Goal: Transaction & Acquisition: Purchase product/service

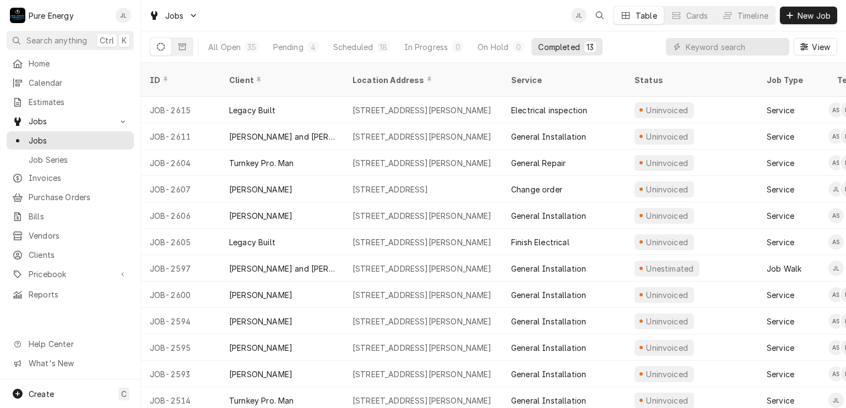
click at [422, 17] on div "Jobs JL Table Cards Timeline New Job" at bounding box center [493, 15] width 705 height 31
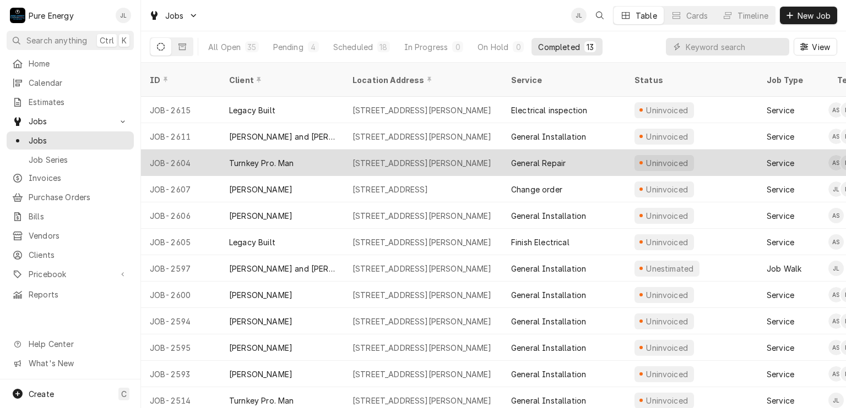
click at [608, 150] on div "General Repair" at bounding box center [563, 163] width 123 height 26
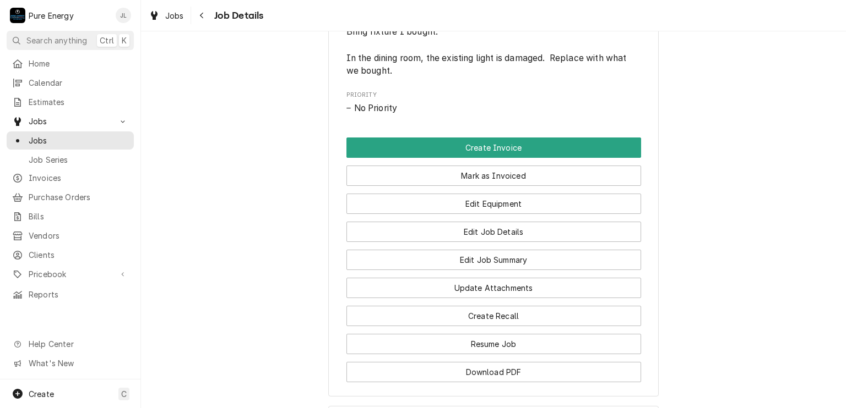
scroll to position [768, 0]
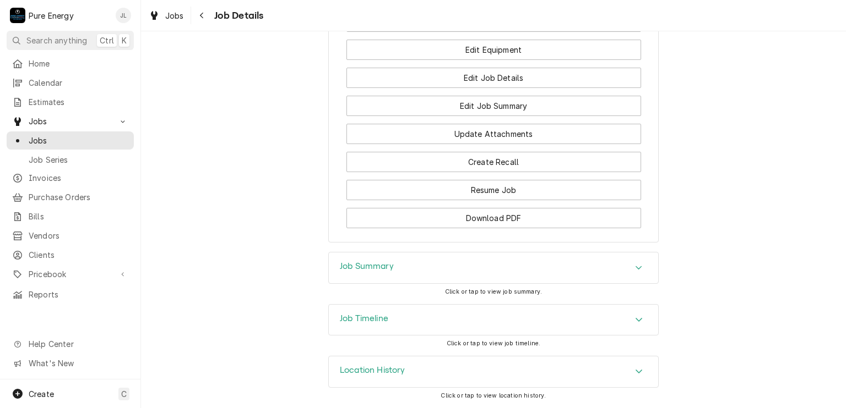
click at [372, 278] on div "Job Summary" at bounding box center [493, 268] width 329 height 31
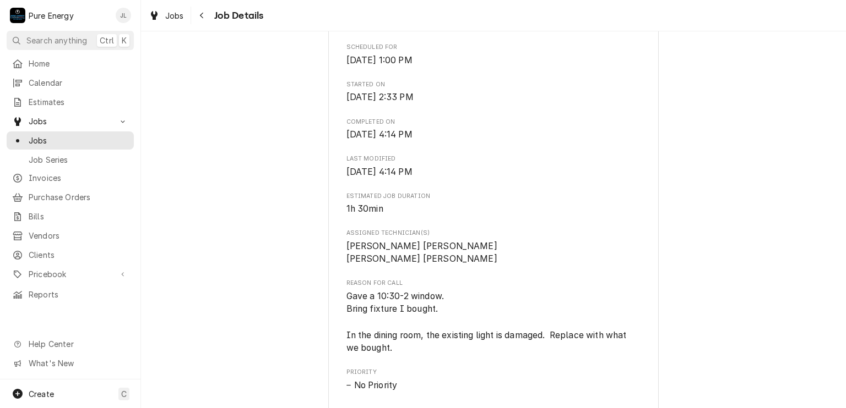
scroll to position [658, 0]
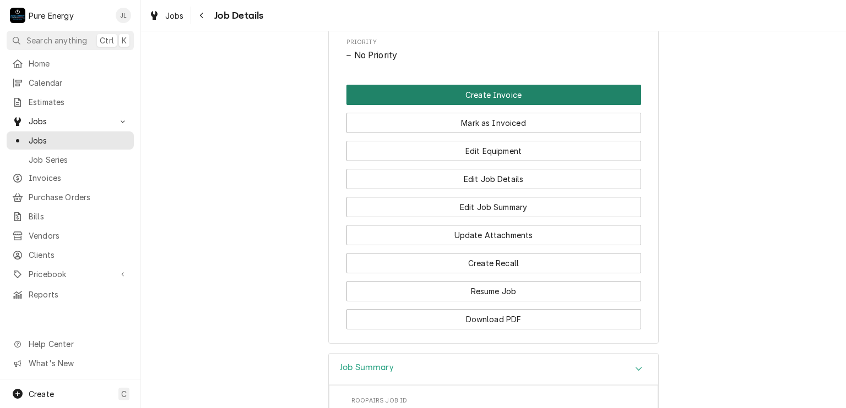
click at [532, 105] on button "Create Invoice" at bounding box center [493, 95] width 295 height 20
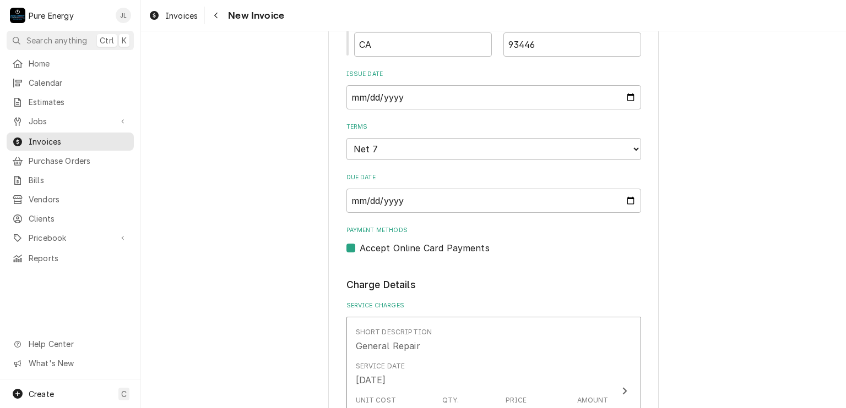
scroll to position [826, 0]
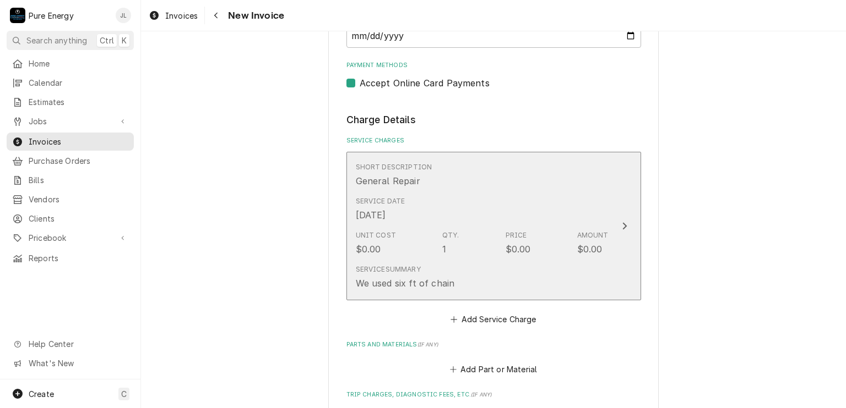
click at [476, 192] on div "Service Date Oct 6, 2025" at bounding box center [482, 209] width 253 height 34
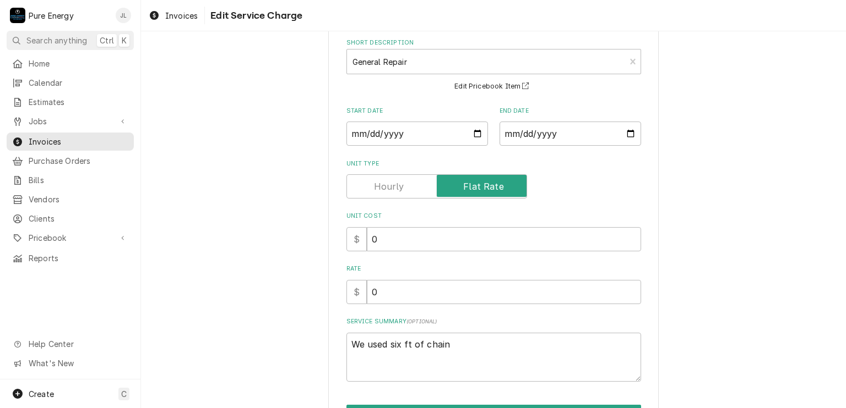
scroll to position [110, 0]
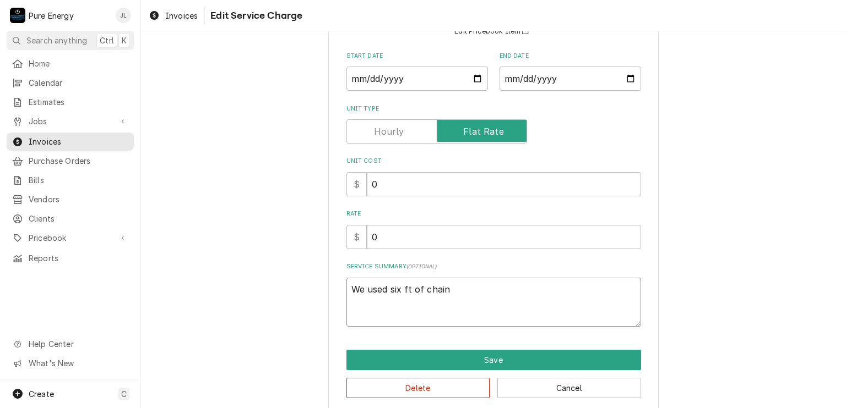
click at [347, 291] on textarea "We used six ft of chain" at bounding box center [493, 303] width 295 height 50
click at [345, 336] on div "Use the fields below to edit this service charge Short Description General Repa…" at bounding box center [493, 178] width 330 height 470
click at [394, 231] on input "0" at bounding box center [504, 237] width 274 height 24
type textarea "x"
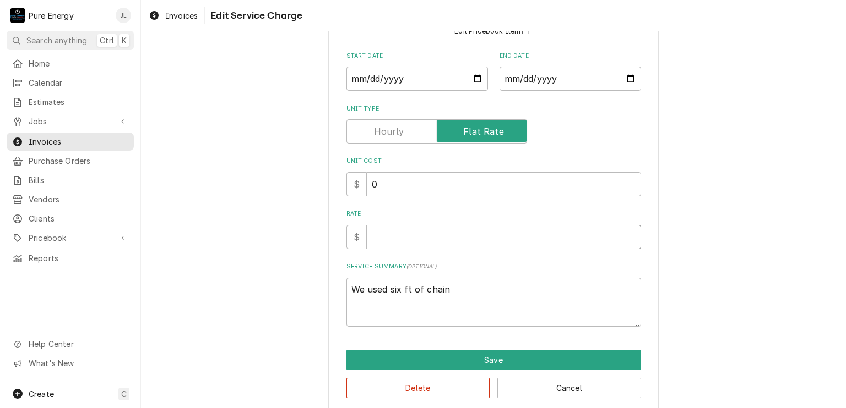
type input "2"
type textarea "x"
type input "24"
type textarea "x"
type input "245"
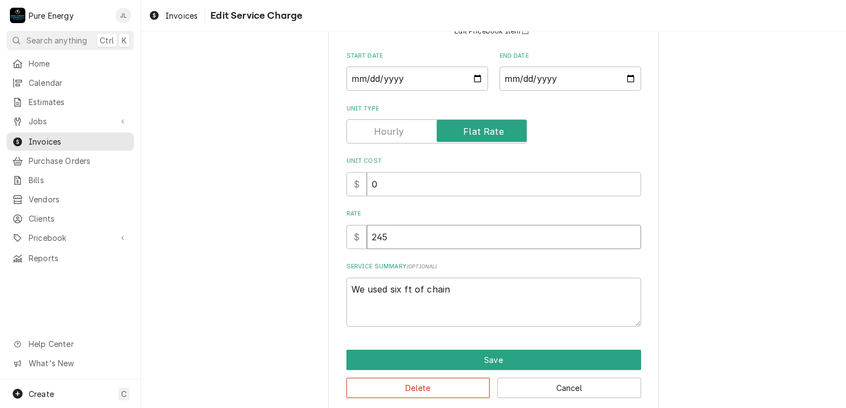
type textarea "x"
type input "245.0"
type textarea "x"
type input "245.00"
drag, startPoint x: 447, startPoint y: 291, endPoint x: 343, endPoint y: 306, distance: 104.6
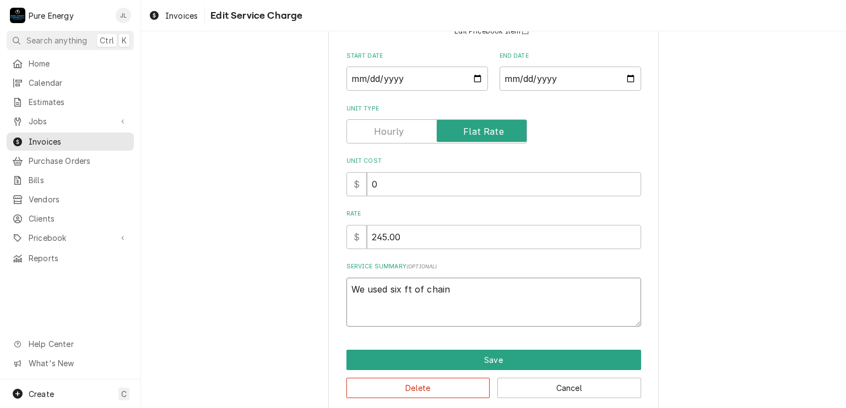
click at [346, 306] on textarea "We used six ft of chain" at bounding box center [493, 303] width 295 height 50
type textarea "x"
type textarea "A"
type textarea "x"
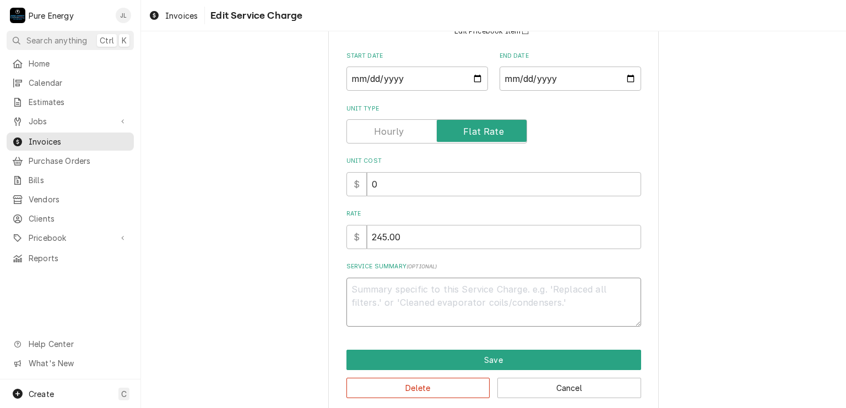
type textarea "T"
type textarea "x"
type textarea "Te"
type textarea "x"
type textarea "Ten"
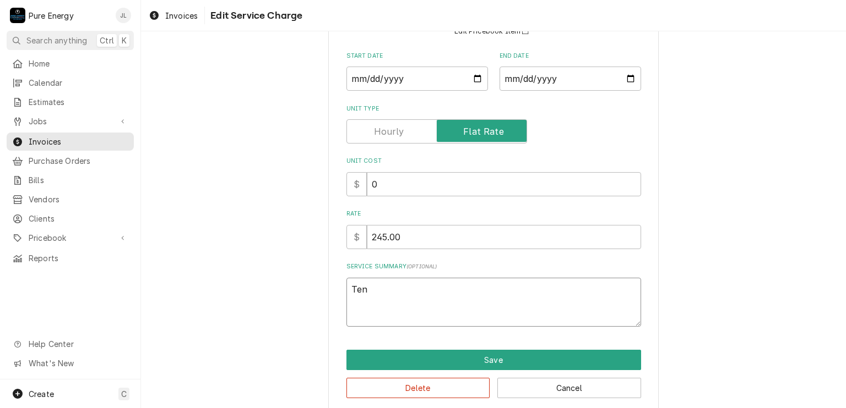
type textarea "x"
type textarea "Tena"
type textarea "x"
type textarea "Tenan"
type textarea "x"
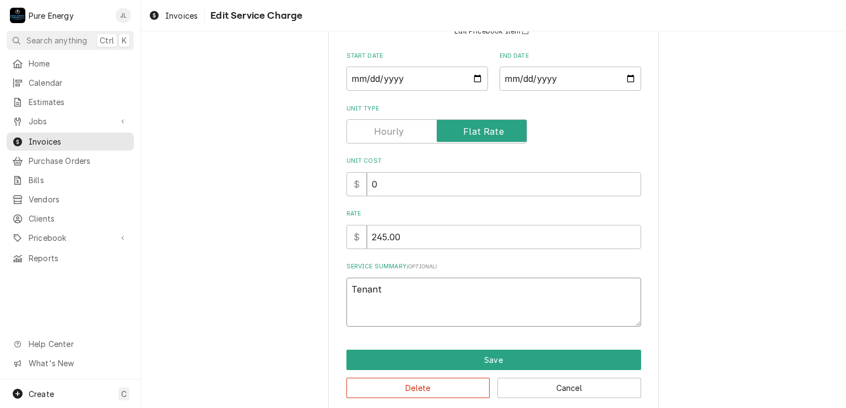
type textarea "Tenant"
type textarea "x"
type textarea "Tenant r"
type textarea "x"
type textarea "Tenant re"
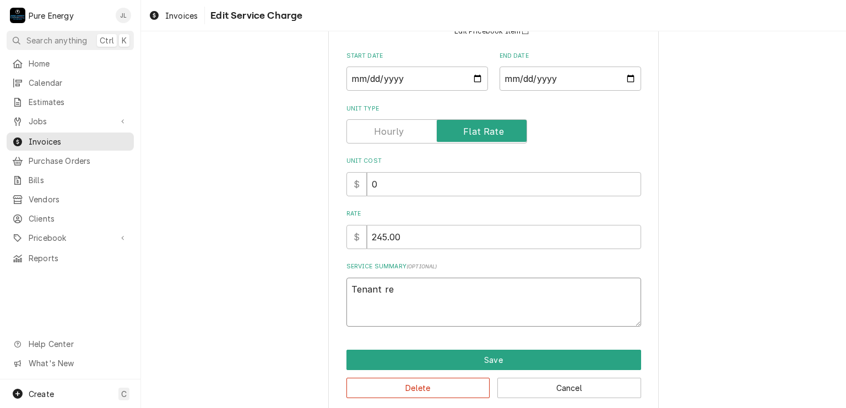
type textarea "x"
type textarea "Tenant rep"
type textarea "x"
type textarea "Tenant repo"
type textarea "x"
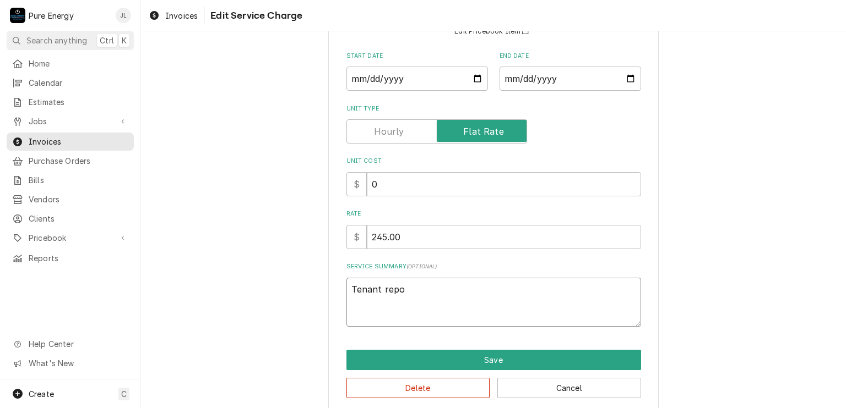
type textarea "Tenant repoo"
type textarea "x"
type textarea "Tenant repoor"
type textarea "x"
type textarea "Tenant repoort"
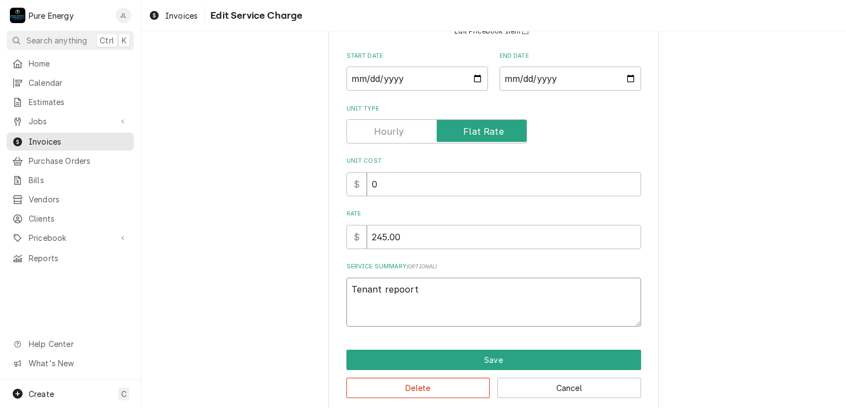
type textarea "x"
type textarea "Tenant repoor"
type textarea "x"
type textarea "Tenant repoo"
type textarea "x"
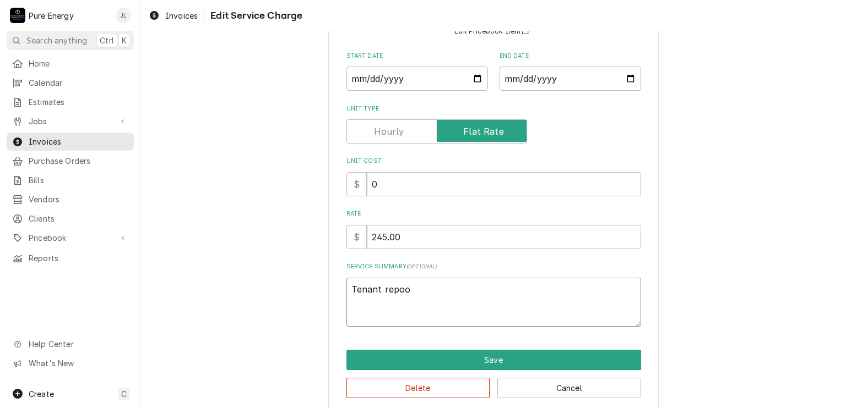
type textarea "Tenant repo"
type textarea "x"
type textarea "Tenant repor"
type textarea "x"
type textarea "Tenant report"
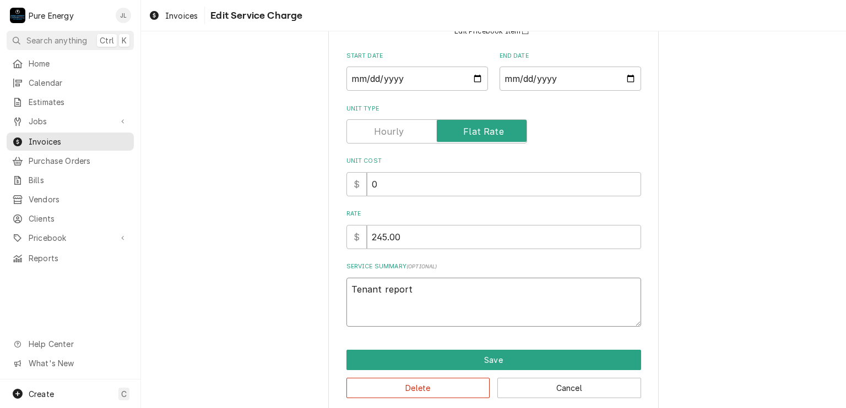
type textarea "x"
type textarea "Tenant reporte"
type textarea "x"
type textarea "Tenant reported"
type textarea "x"
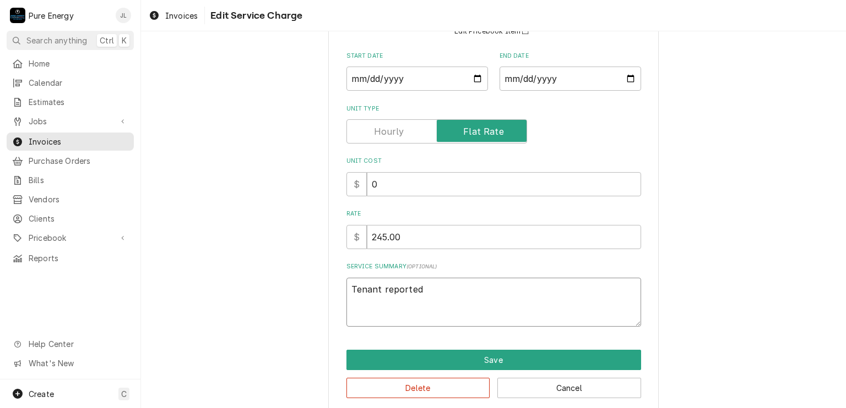
type textarea "Tenant reported"
type textarea "x"
type textarea "Tenant reported th"
type textarea "x"
type textarea "Tenant reported tha"
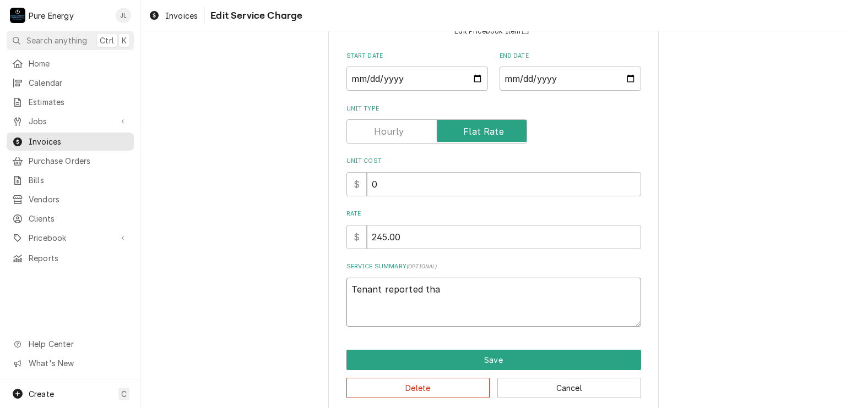
type textarea "x"
type textarea "Tenant reported that"
type textarea "x"
type textarea "Tenant reported that"
type textarea "x"
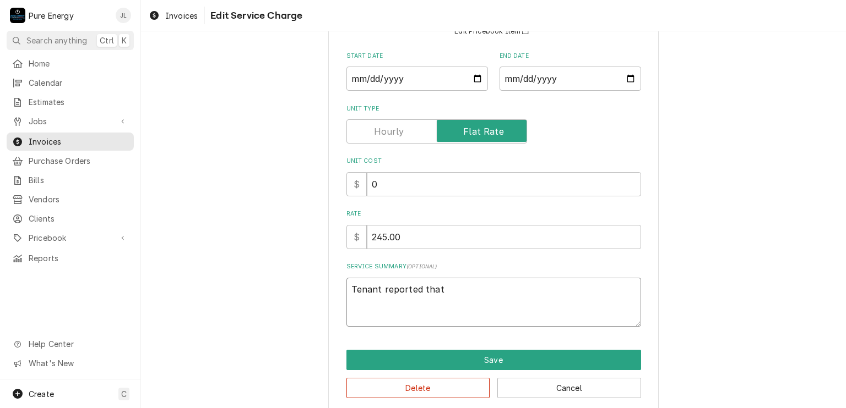
type textarea "Tenant reported that c"
type textarea "x"
type textarea "Tenant reported that"
type textarea "x"
type textarea "Tenant reported that g"
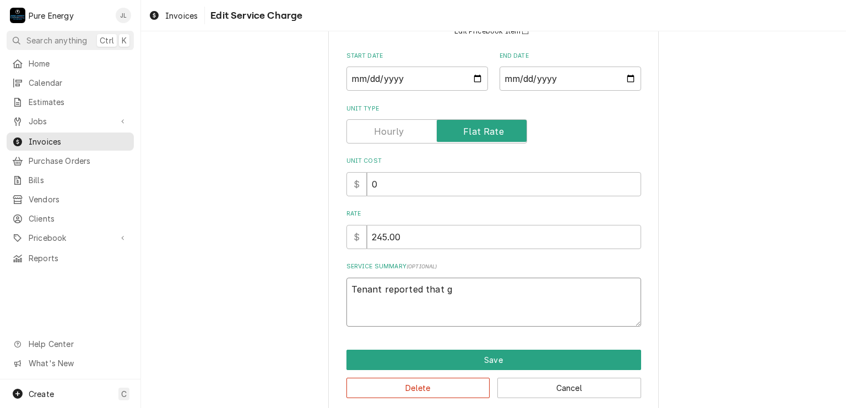
type textarea "x"
type textarea "Tenant reported that gl"
type textarea "x"
type textarea "Tenant reported that gla"
type textarea "x"
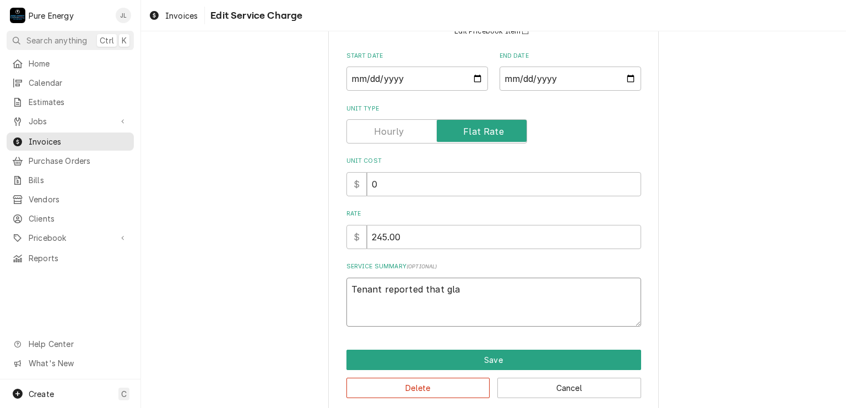
type textarea "Tenant reported that glas"
type textarea "x"
type textarea "Tenant reported that glass"
type textarea "x"
type textarea "Tenant reported that glass"
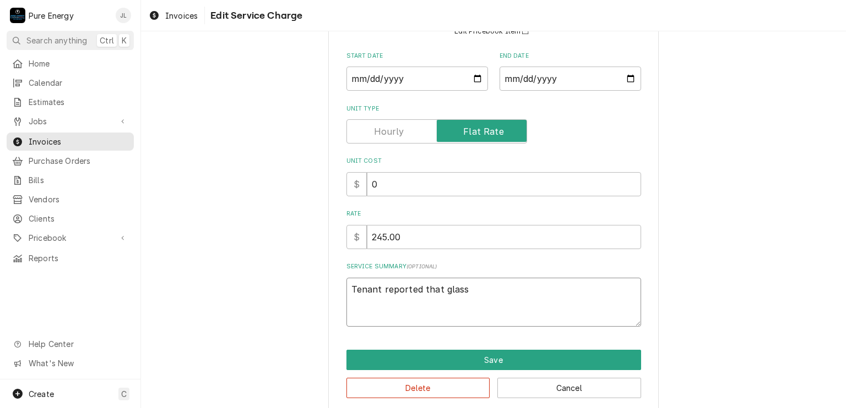
type textarea "x"
type textarea "Tenant reported that glass p"
type textarea "x"
type textarea "Tenant reported that glass pi"
type textarea "x"
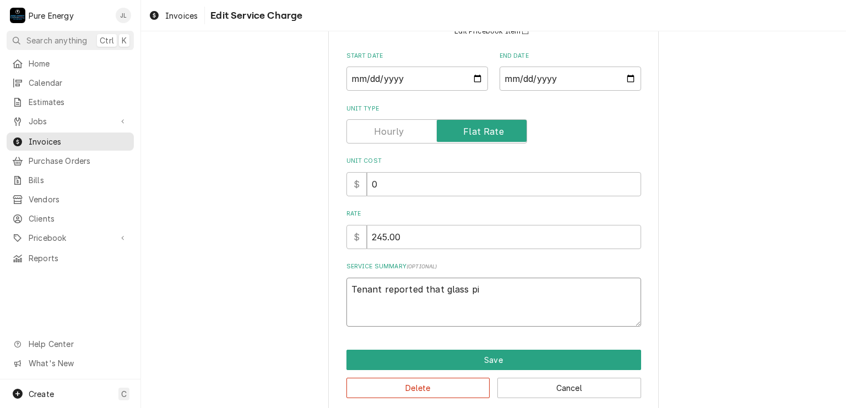
type textarea "Tenant reported that glass pie"
type textarea "x"
type textarea "Tenant reported that glass piec"
type textarea "x"
type textarea "Tenant reported that glass piece"
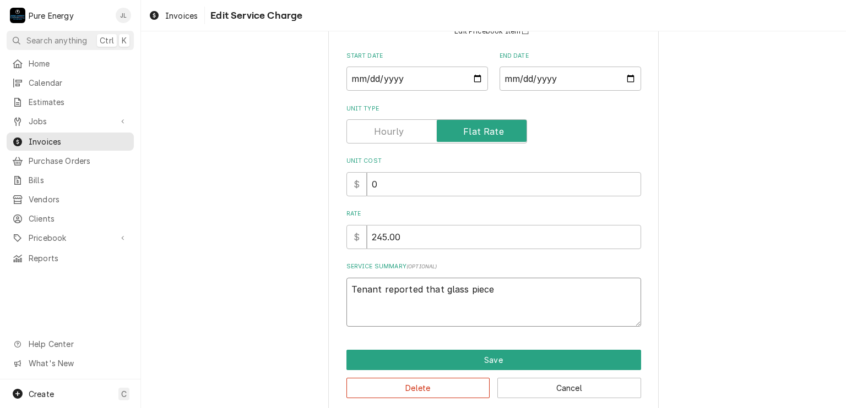
type textarea "x"
type textarea "Tenant reported that glass piece f"
type textarea "x"
type textarea "Tenant reported that glass piece fe"
type textarea "x"
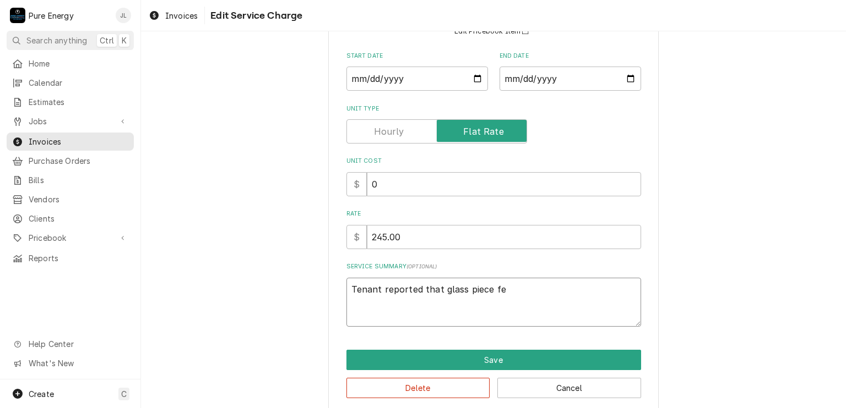
type textarea "Tenant reported that glass piece fel"
type textarea "x"
type textarea "Tenant reported that glass piece fell"
type textarea "x"
type textarea "Tenant reported that glass piece fell"
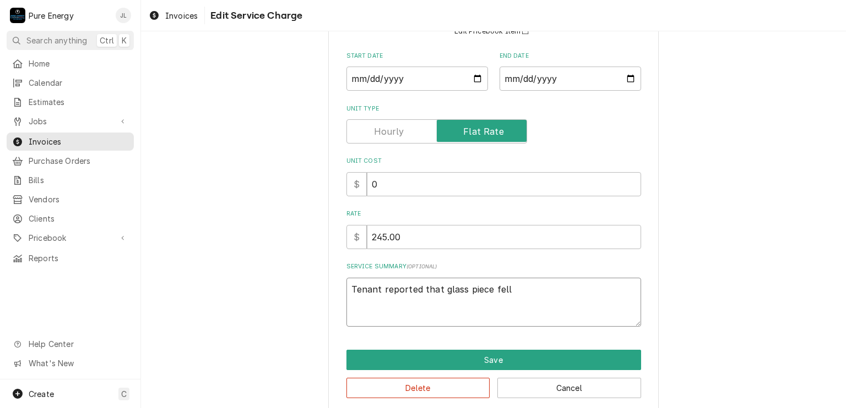
type textarea "x"
type textarea "Tenant reported that glass piece fell o"
type textarea "x"
type textarea "Tenant reported that glass piece fell ou"
type textarea "x"
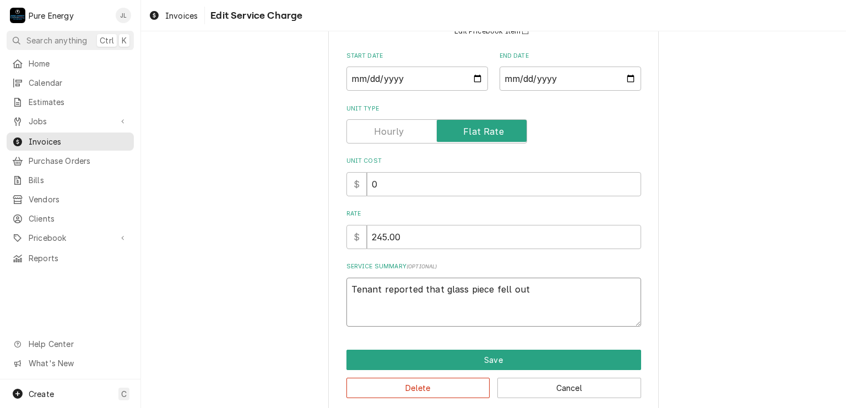
type textarea "Tenant reported that glass piece fell out"
type textarea "x"
type textarea "Tenant reported that glass piece fell out o"
type textarea "x"
type textarea "Tenant reported that glass piece fell out of"
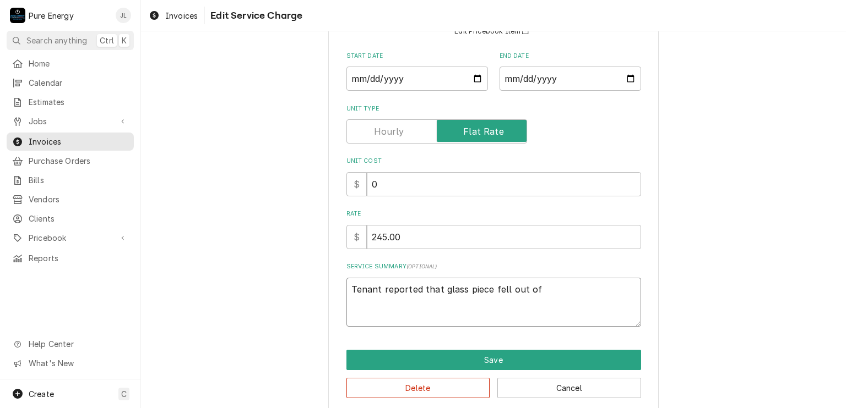
type textarea "x"
type textarea "Tenant reported that glass piece fell out of"
type textarea "x"
type textarea "Tenant reported that glass piece fell out of o"
type textarea "x"
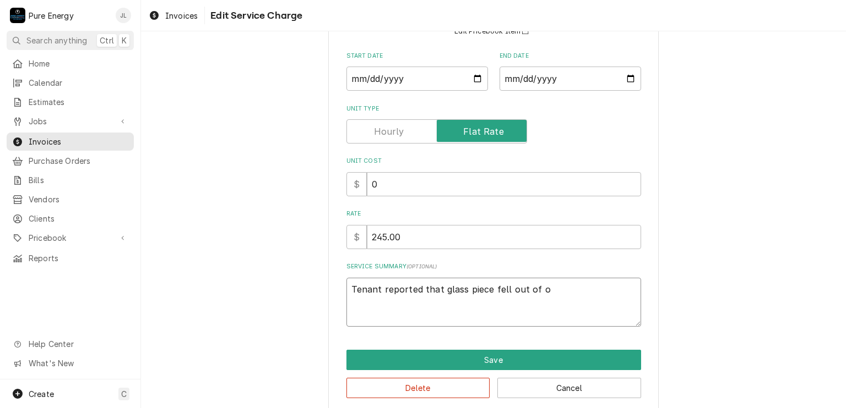
type textarea "Tenant reported that glass piece fell out of"
type textarea "x"
type textarea "Tenant reported that glass piece fell out of di"
type textarea "x"
type textarea "Tenant reported that glass piece fell out of din"
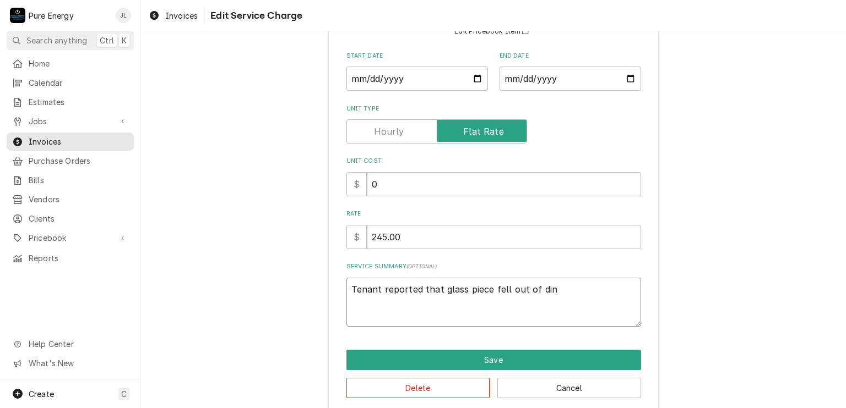
type textarea "x"
type textarea "Tenant reported that glass piece fell out of ding"
type textarea "x"
type textarea "Tenant reported that glass piece fell out of dingi"
type textarea "x"
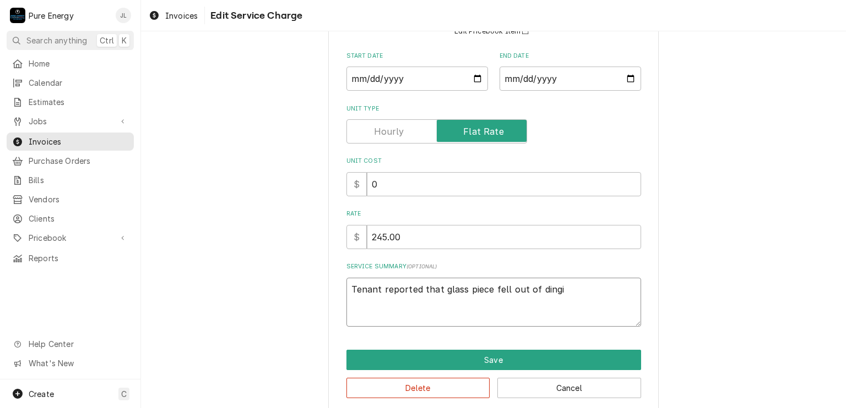
type textarea "Tenant reported that glass piece fell out of dingin"
type textarea "x"
type textarea "Tenant reported that glass piece fell out of dinging"
type textarea "x"
type textarea "Tenant reported that glass piece fell out of dinging"
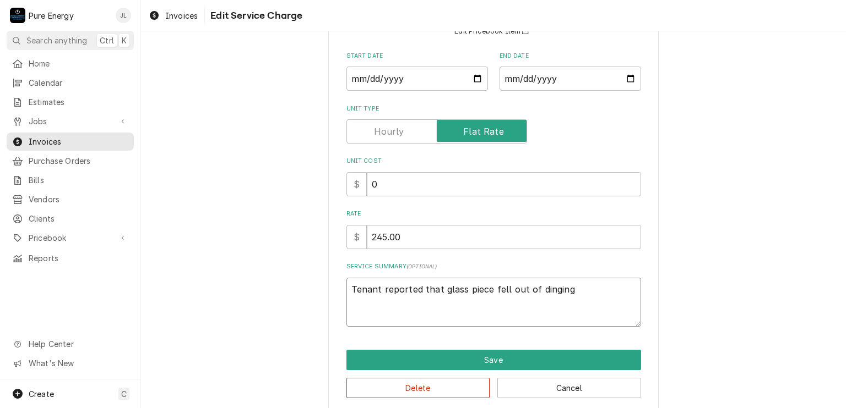
type textarea "x"
type textarea "Tenant reported that glass piece fell out of dinging"
type textarea "x"
type textarea "Tenant reported that glass piece fell out of dingin"
type textarea "x"
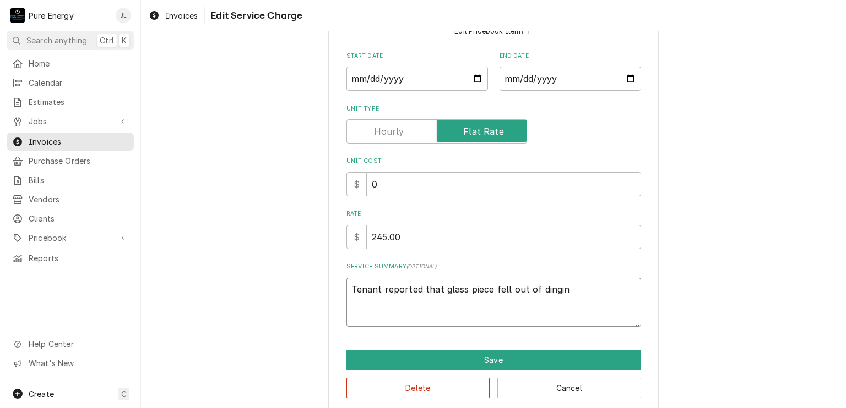
type textarea "Tenant reported that glass piece fell out of dingi"
type textarea "x"
type textarea "Tenant reported that glass piece fell out of ding"
type textarea "x"
type textarea "Tenant reported that glass piece fell out of din"
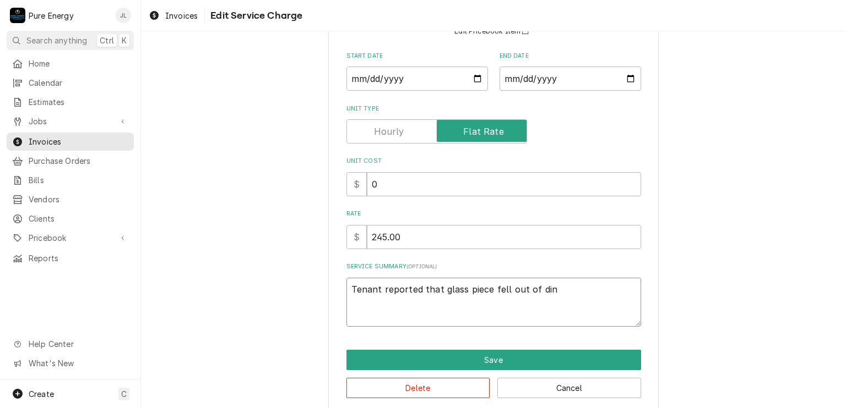
type textarea "x"
type textarea "Tenant reported that glass piece fell out of di"
type textarea "x"
type textarea "Tenant reported that glass piece fell out of din"
type textarea "x"
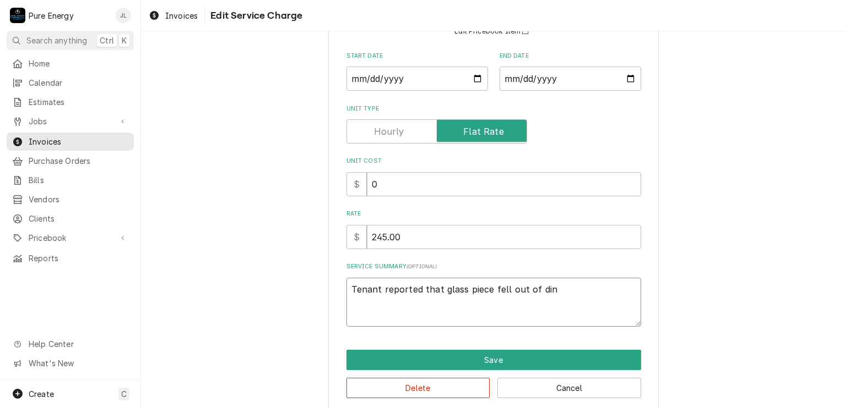
type textarea "Tenant reported that glass piece fell out of dini"
type textarea "x"
type textarea "Tenant reported that glass piece fell out of dinin"
type textarea "x"
type textarea "Tenant reported that glass piece fell out of dining"
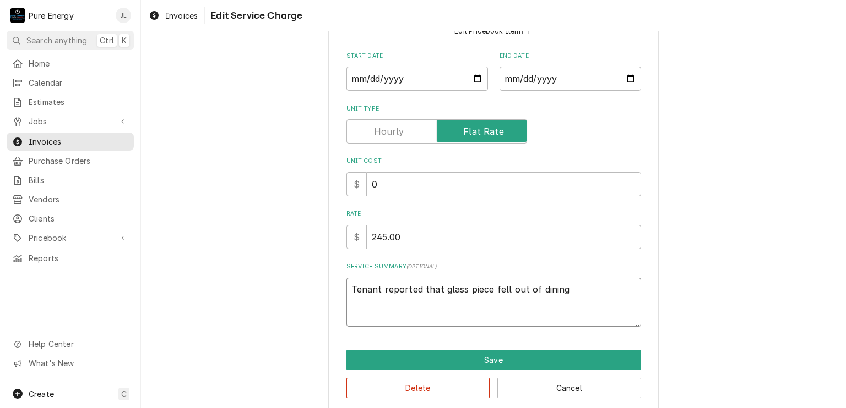
type textarea "x"
type textarea "Tenant reported that glass piece fell out of dining r"
type textarea "x"
type textarea "Tenant reported that glass piece fell out of dining ro"
type textarea "x"
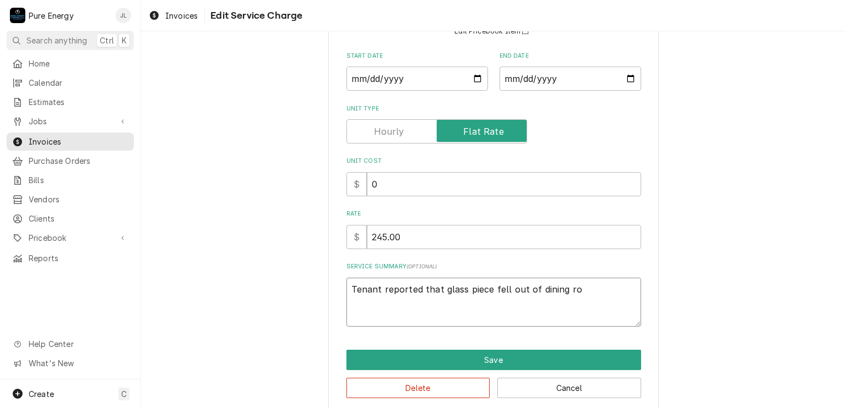
type textarea "Tenant reported that glass piece fell out of dining roo"
type textarea "x"
type textarea "Tenant reported that glass piece fell out of dining room"
type textarea "x"
type textarea "Tenant reported that glass piece fell out of dining room"
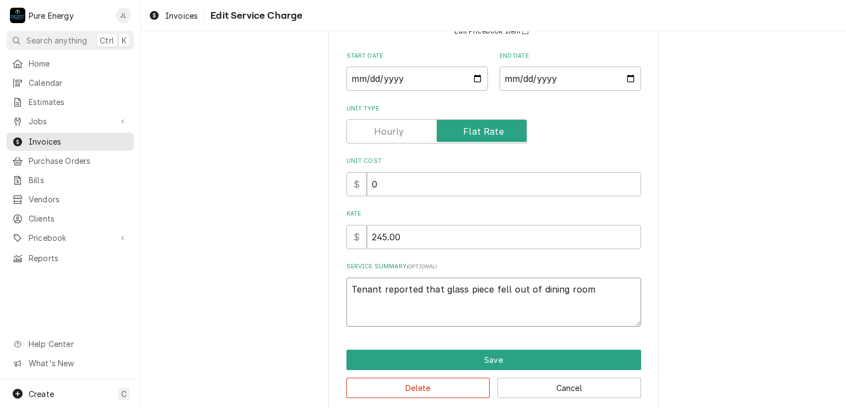
type textarea "x"
type textarea "Tenant reported that glass piece fell out of dining room l"
type textarea "x"
type textarea "Tenant reported that glass piece fell out of dining room li"
type textarea "x"
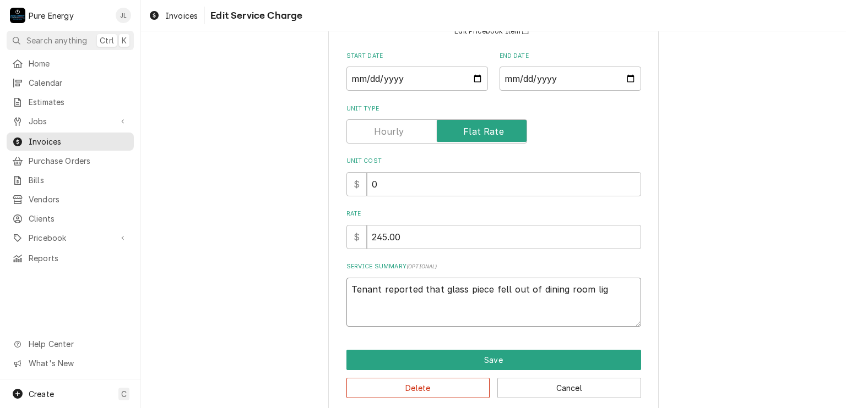
type textarea "Tenant reported that glass piece fell out of dining room ligh"
type textarea "x"
type textarea "Tenant reported that glass piece fell out of dining room light"
type textarea "x"
type textarea "Tenant reported that glass piece fell out of dining room light f"
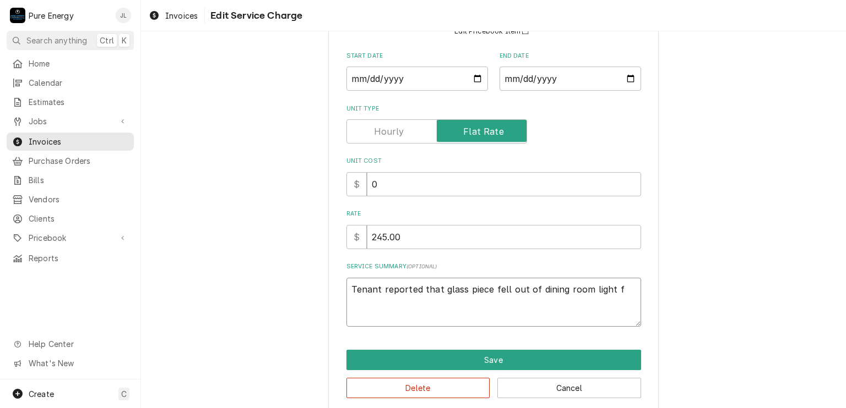
type textarea "x"
type textarea "Tenant reported that glass piece fell out of dining room light fi"
type textarea "x"
type textarea "Tenant reported that glass piece fell out of dining room light fix"
type textarea "x"
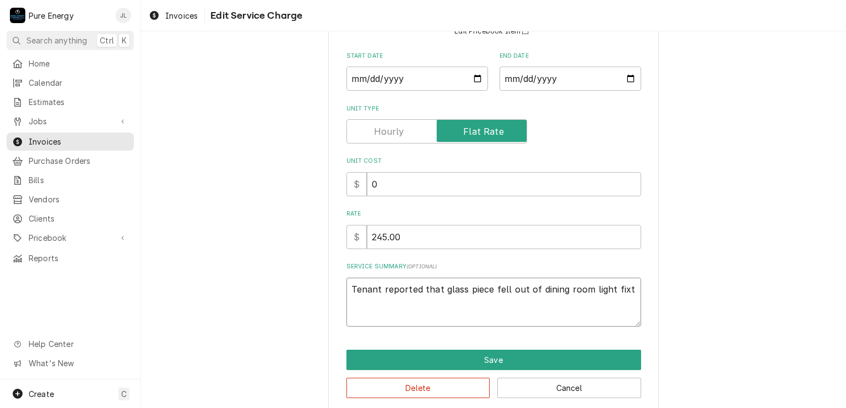
type textarea "Tenant reported that glass piece fell out of dining room light fixtu"
type textarea "x"
type textarea "Tenant reported that glass piece fell out of dining room light fixtur"
type textarea "x"
type textarea "Tenant reported that glass piece fell out of dining room light fixture"
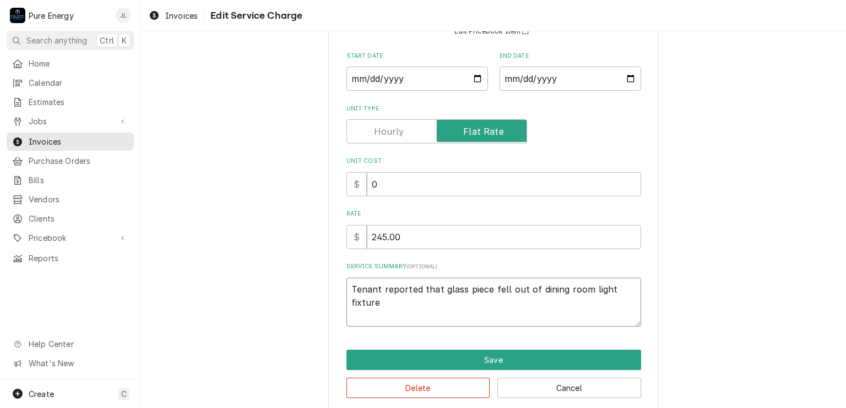
type textarea "x"
type textarea "Tenant reported that glass piece fell out of dining room light fixture."
type textarea "x"
type textarea "Tenant reported that glass piece fell out of dining room light fixture."
type textarea "x"
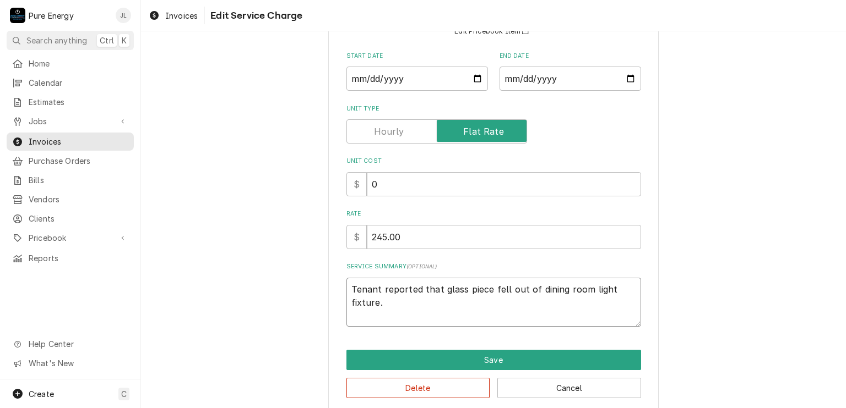
type textarea "Tenant reported that glass piece fell out of dining room light fixture."
type textarea "x"
type textarea "Tenant reported that glass piece fell out of dining room light fixture. th"
type textarea "x"
type textarea "Tenant reported that glass piece fell out of dining room light fixture. t"
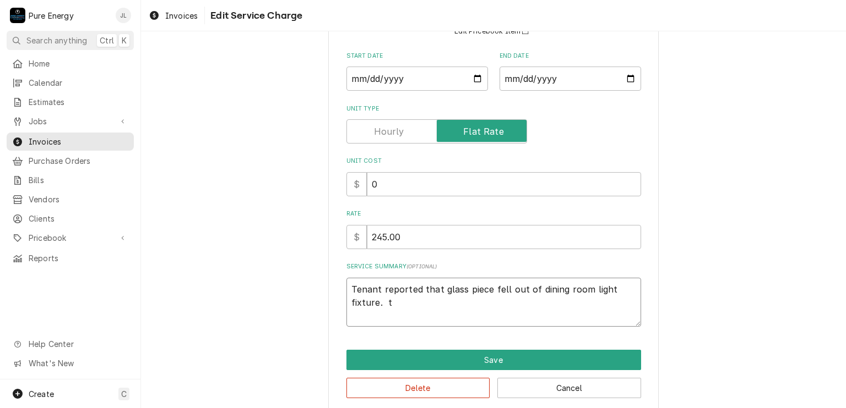
type textarea "x"
type textarea "Tenant reported that glass piece fell out of dining room light fixture."
type textarea "x"
type textarea "Tenant reported that glass piece fell out of dining room light fixture. I"
type textarea "x"
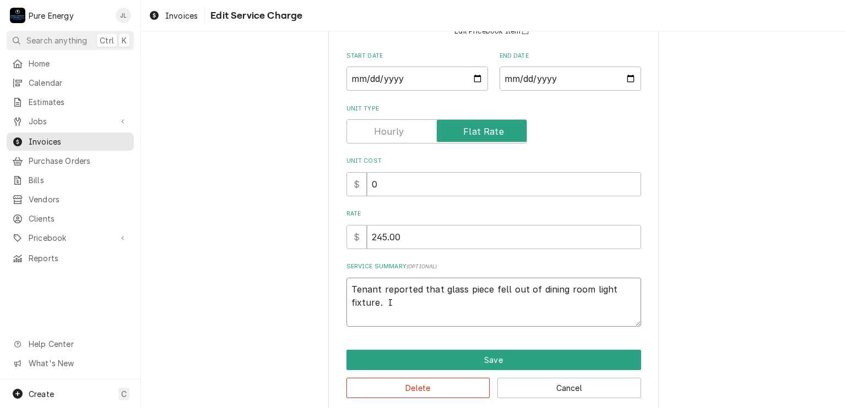
type textarea "Tenant reported that glass piece fell out of dining room light fixture. It"
type textarea "x"
type textarea "Tenant reported that glass piece fell out of dining room light fixture. It"
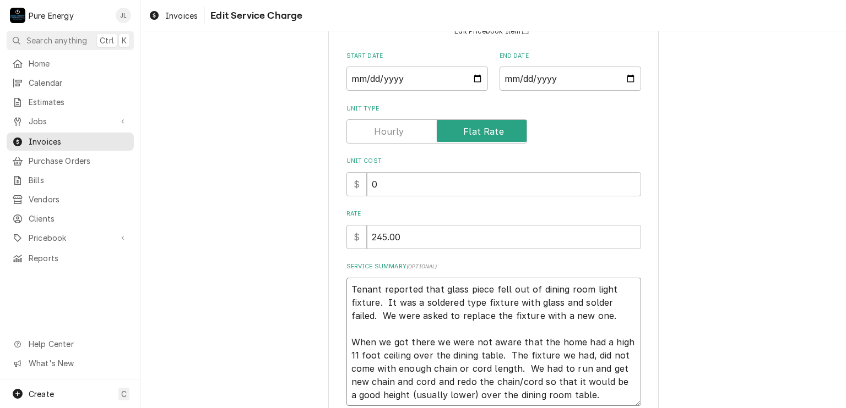
scroll to position [202, 0]
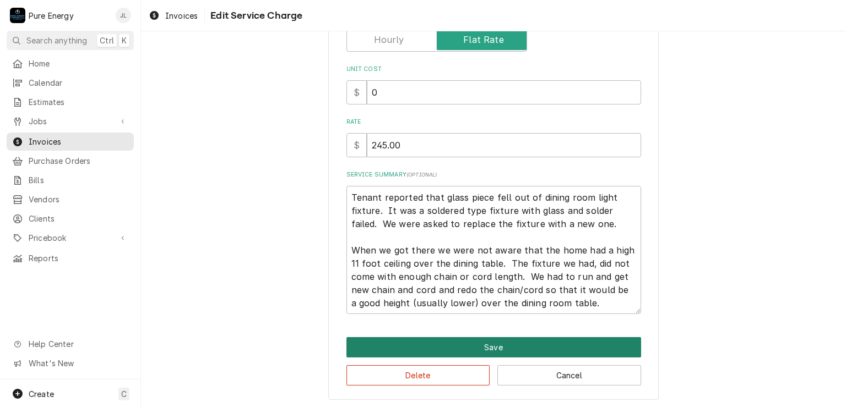
click at [495, 341] on button "Save" at bounding box center [493, 347] width 295 height 20
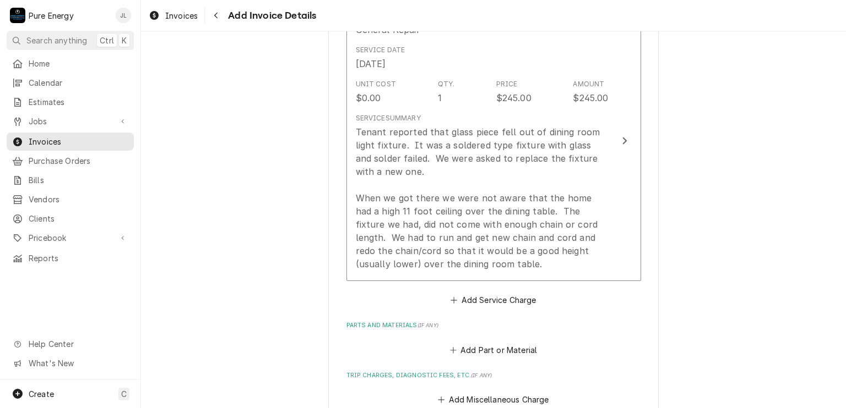
scroll to position [1032, 0]
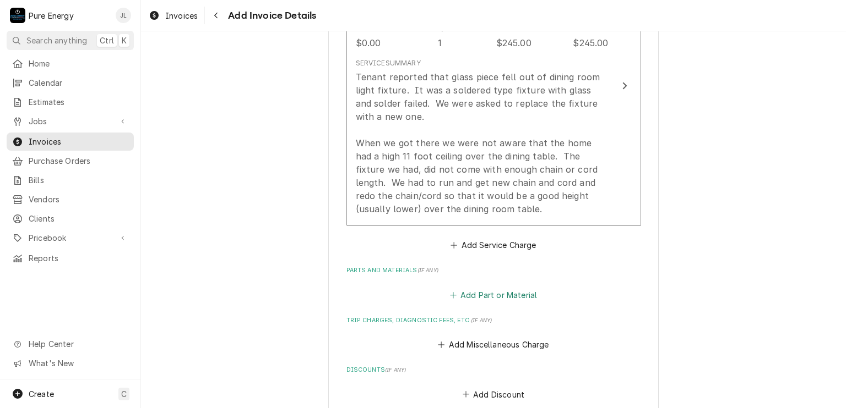
click at [495, 294] on button "Add Part or Material" at bounding box center [493, 294] width 91 height 15
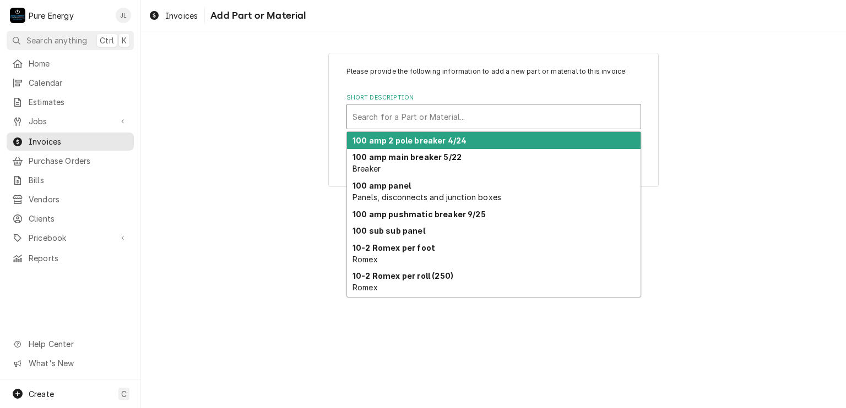
click at [399, 122] on div "Short Description" at bounding box center [493, 117] width 282 height 20
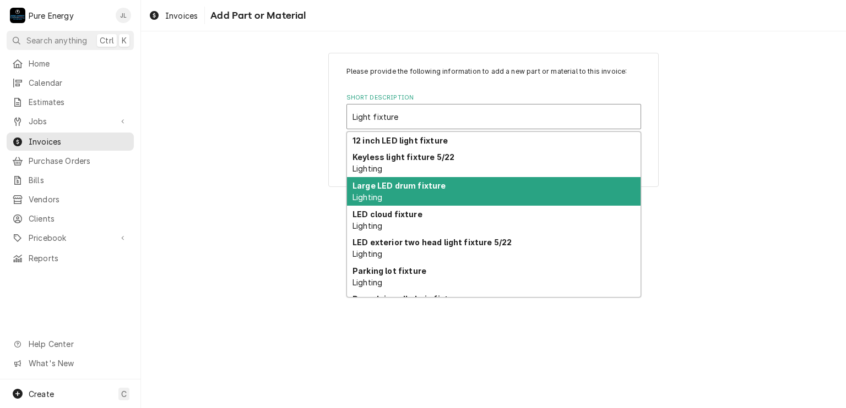
scroll to position [67, 0]
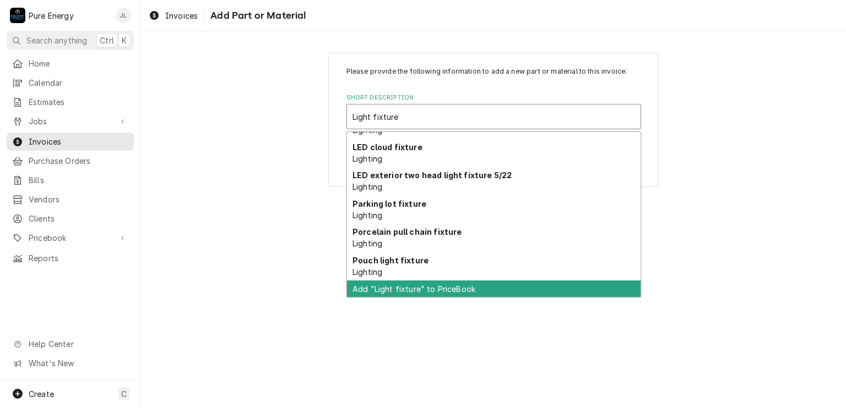
click at [413, 287] on div "Add "Light fixture" to PriceBook" at bounding box center [493, 289] width 293 height 17
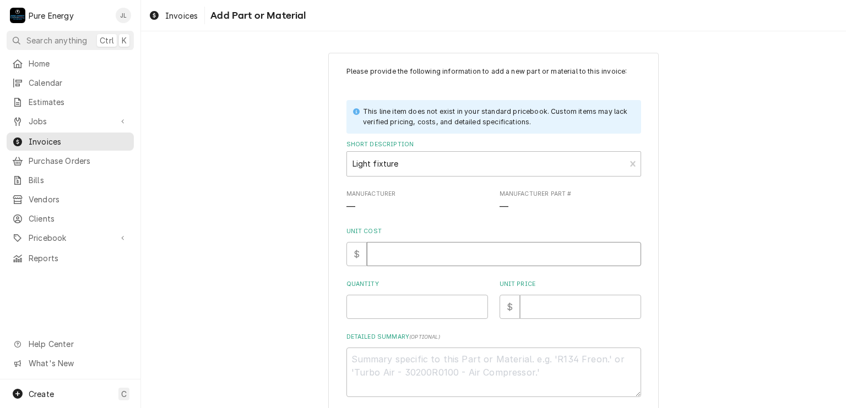
click at [402, 258] on input "Unit Cost" at bounding box center [504, 254] width 274 height 24
click at [375, 303] on input "Quantity" at bounding box center [416, 307] width 141 height 24
click at [532, 310] on input "Unit Price" at bounding box center [580, 307] width 121 height 24
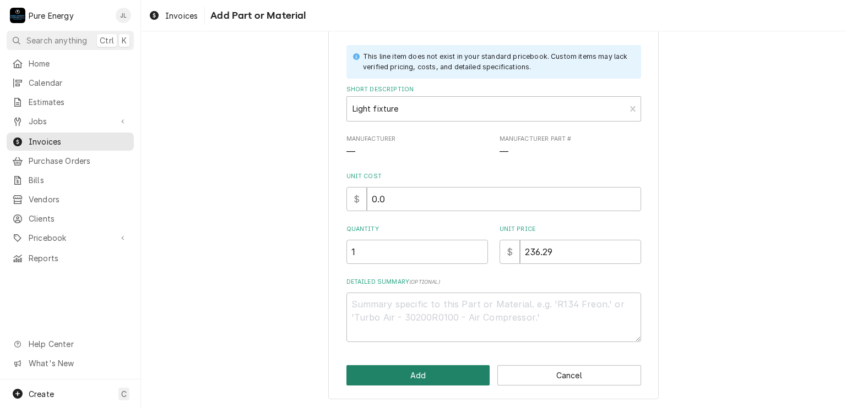
click at [410, 369] on button "Add" at bounding box center [418, 376] width 144 height 20
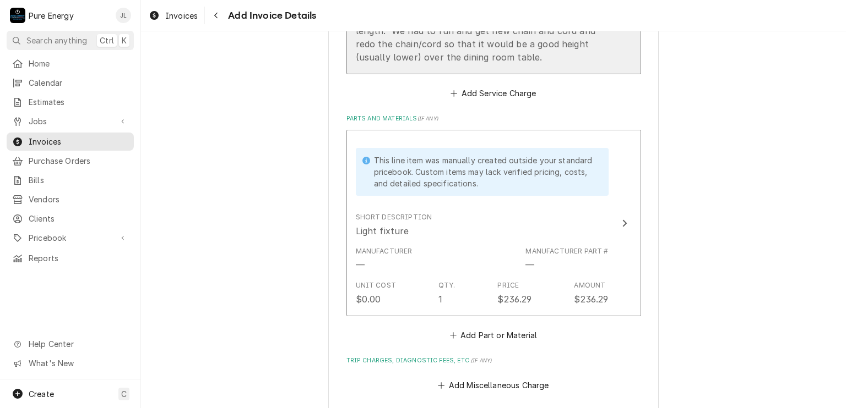
scroll to position [1239, 0]
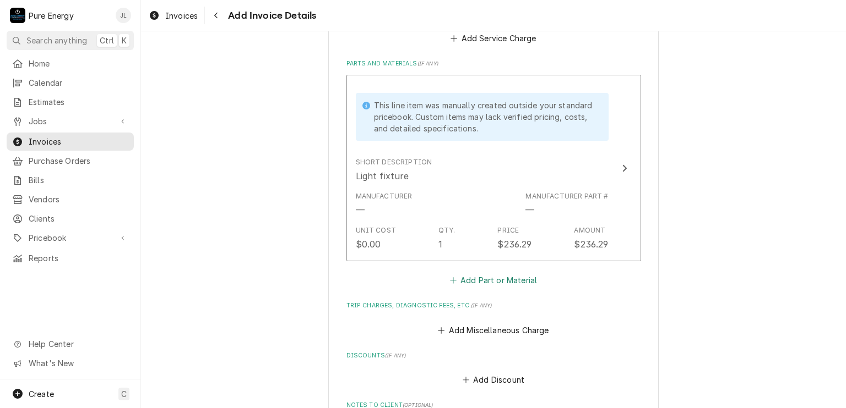
click at [486, 275] on button "Add Part or Material" at bounding box center [493, 280] width 91 height 15
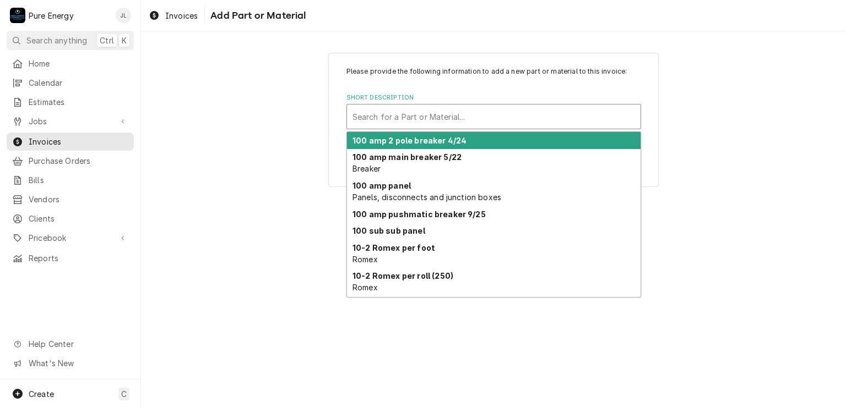
click at [381, 115] on div "Short Description" at bounding box center [493, 117] width 282 height 20
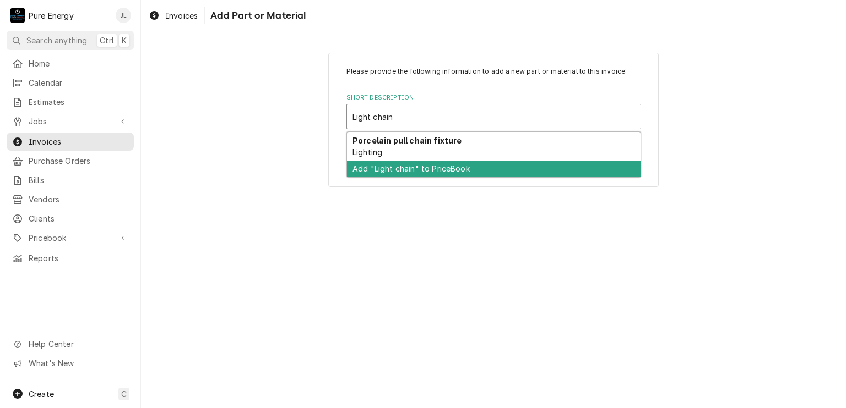
click at [385, 171] on div "Add "Light chain" to PriceBook" at bounding box center [493, 169] width 293 height 17
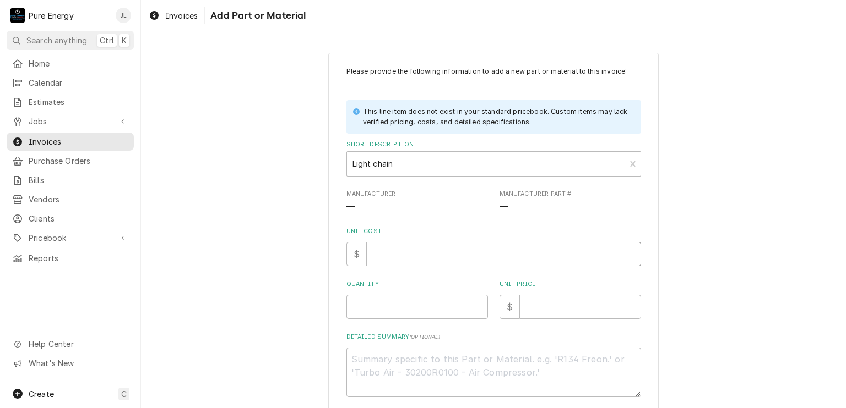
click at [380, 250] on input "Unit Cost" at bounding box center [504, 254] width 274 height 24
click at [381, 306] on input "Quantity" at bounding box center [416, 307] width 141 height 24
click at [535, 299] on input "Unit Price" at bounding box center [580, 307] width 121 height 24
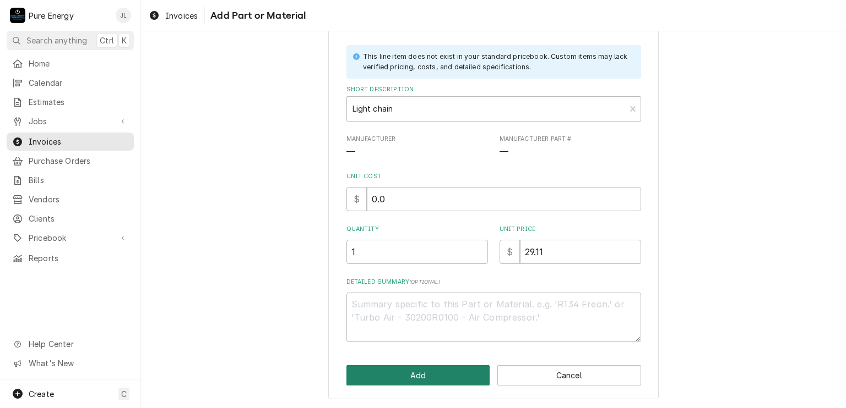
click at [417, 373] on button "Add" at bounding box center [418, 376] width 144 height 20
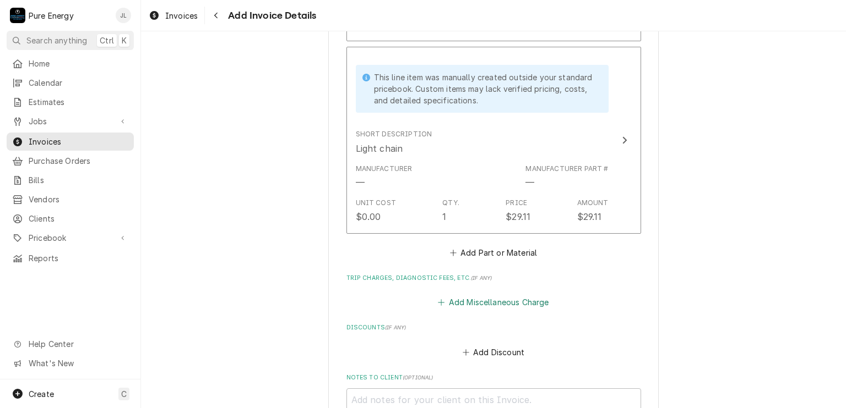
scroll to position [1569, 0]
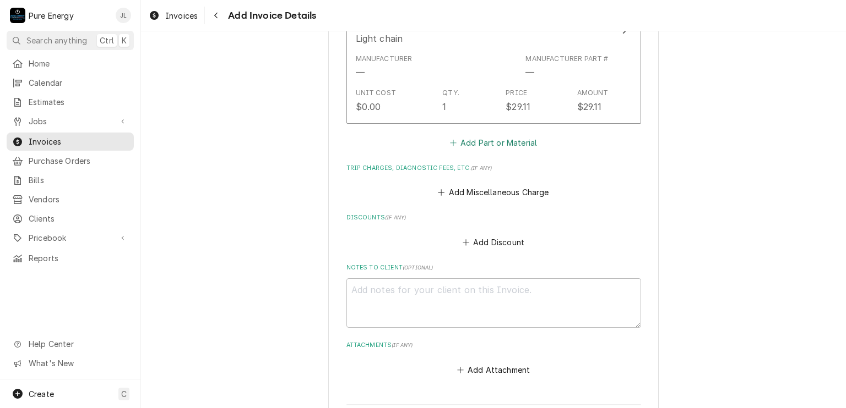
click at [500, 141] on button "Add Part or Material" at bounding box center [493, 142] width 91 height 15
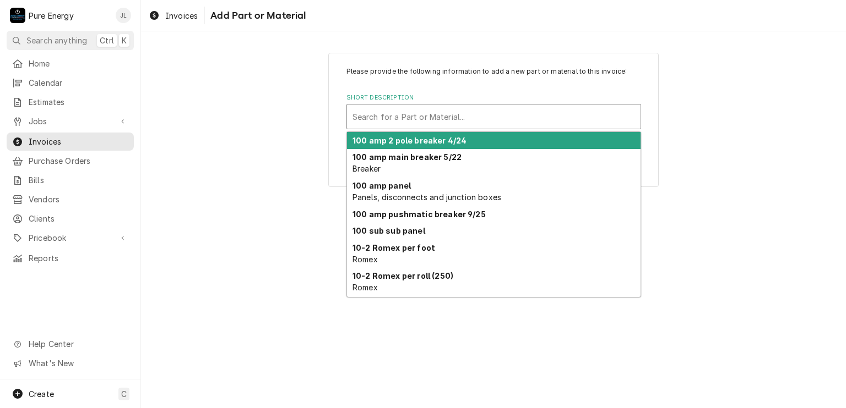
click at [457, 109] on div "Short Description" at bounding box center [493, 117] width 282 height 20
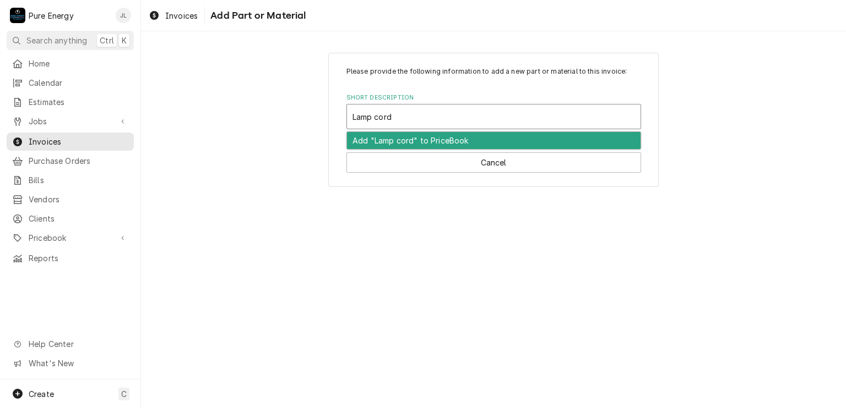
click at [397, 141] on div "Add "Lamp cord" to PriceBook" at bounding box center [493, 140] width 293 height 17
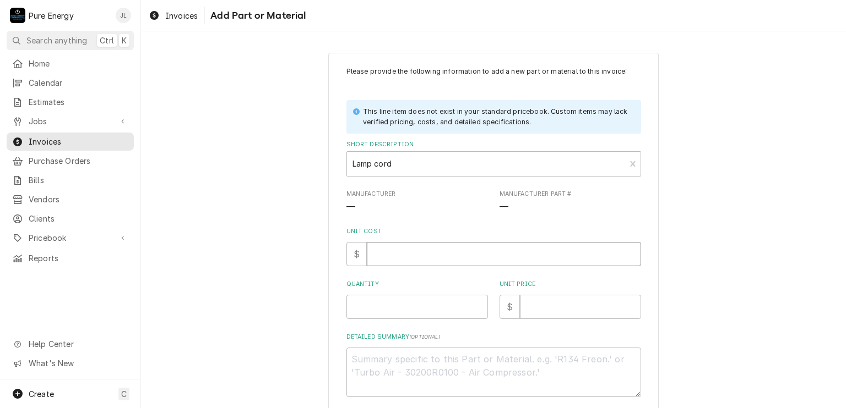
click at [394, 250] on input "Unit Cost" at bounding box center [504, 254] width 274 height 24
click at [385, 307] on input "Quantity" at bounding box center [416, 307] width 141 height 24
click at [563, 312] on input "Unit Price" at bounding box center [580, 307] width 121 height 24
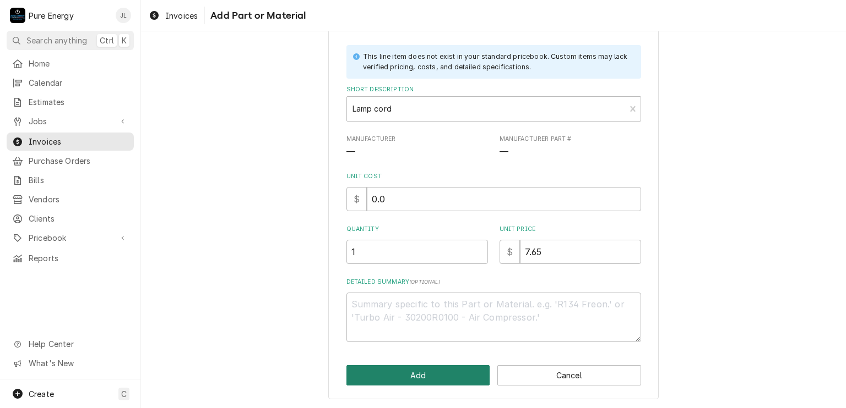
click at [439, 367] on button "Add" at bounding box center [418, 376] width 144 height 20
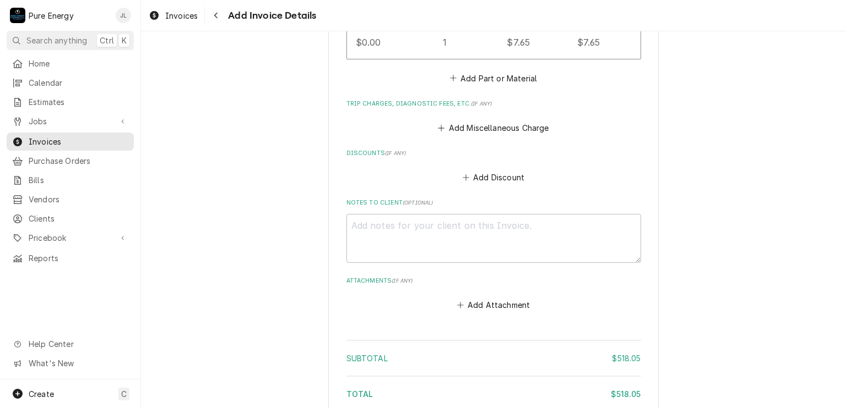
scroll to position [1937, 0]
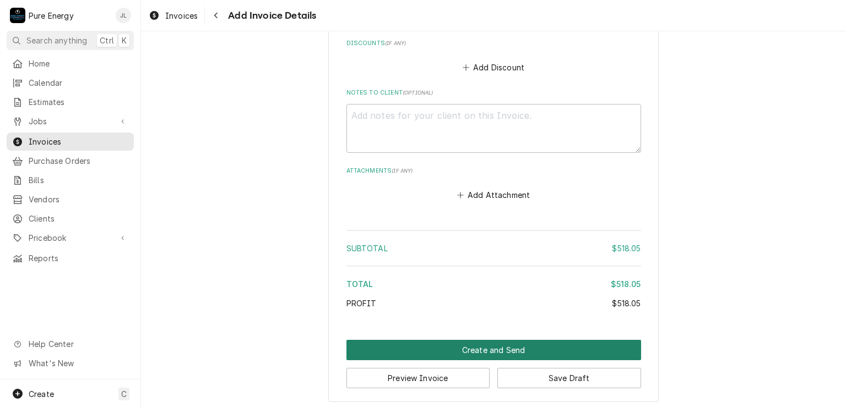
click at [459, 346] on button "Create and Send" at bounding box center [493, 350] width 295 height 20
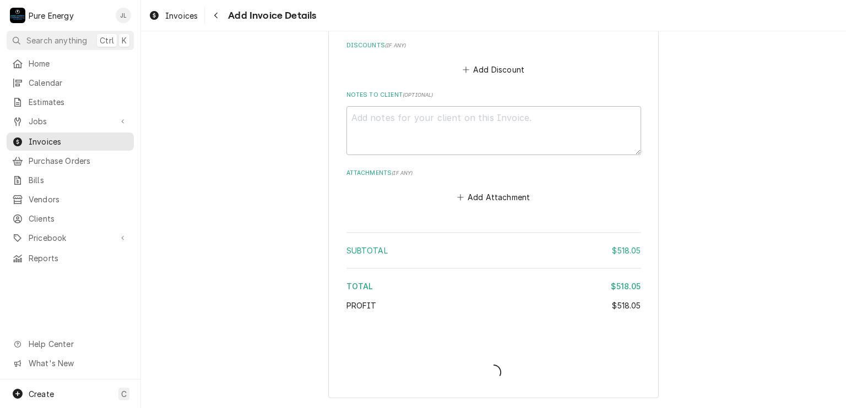
scroll to position [1931, 0]
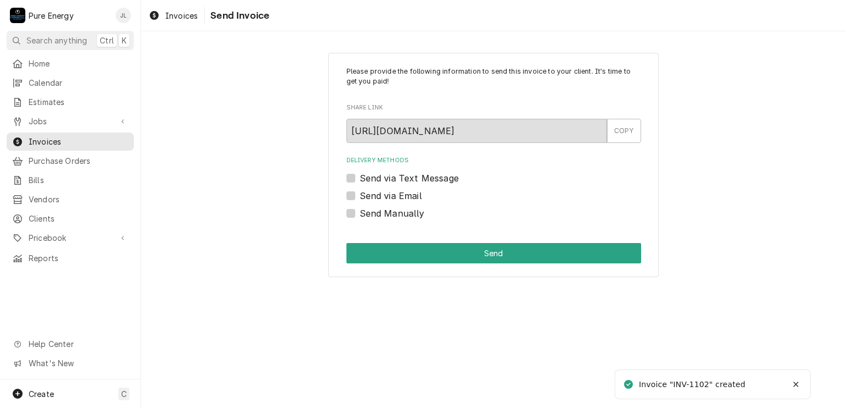
click at [359, 213] on label "Send Manually" at bounding box center [391, 213] width 65 height 13
click at [359, 213] on input "Send Manually" at bounding box center [506, 219] width 295 height 24
checkbox input "true"
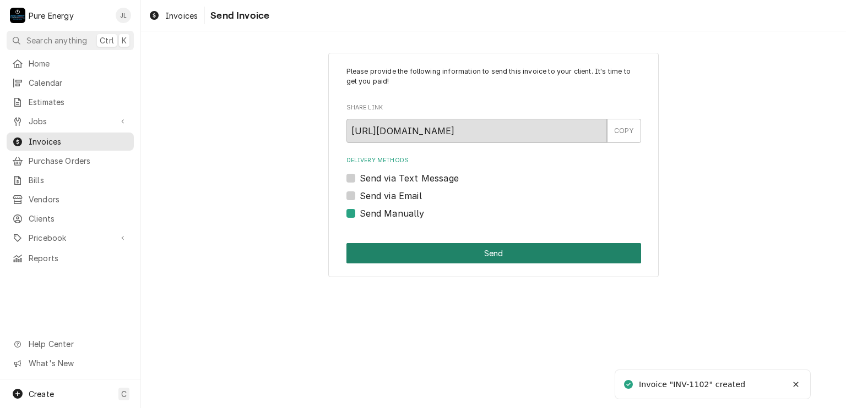
click at [522, 243] on button "Send" at bounding box center [493, 253] width 295 height 20
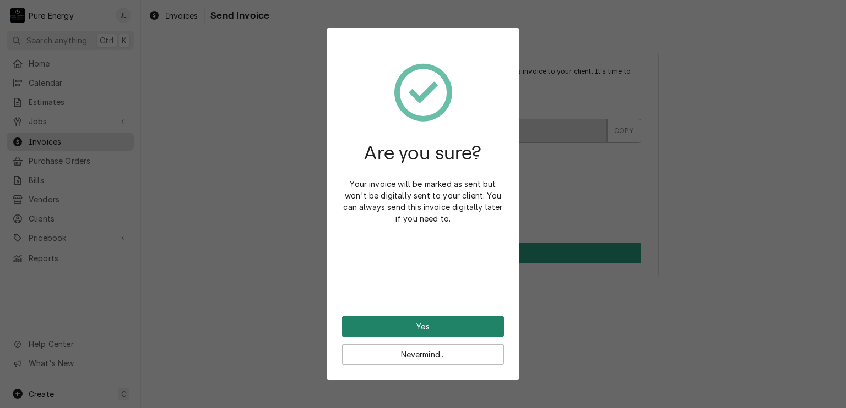
click at [438, 318] on button "Yes" at bounding box center [423, 327] width 162 height 20
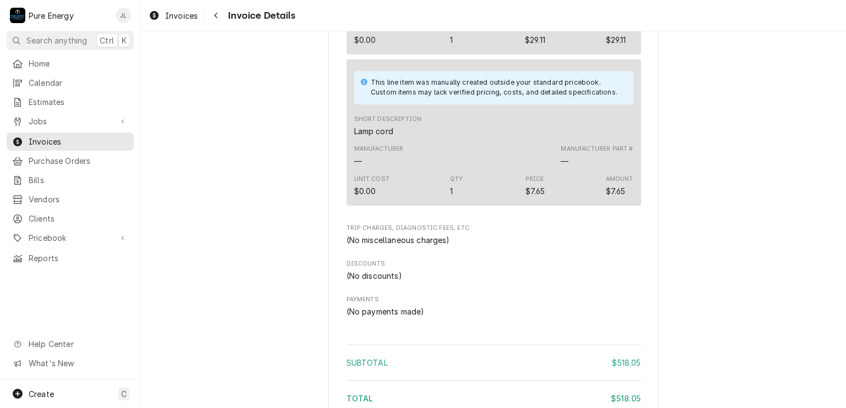
scroll to position [1471, 0]
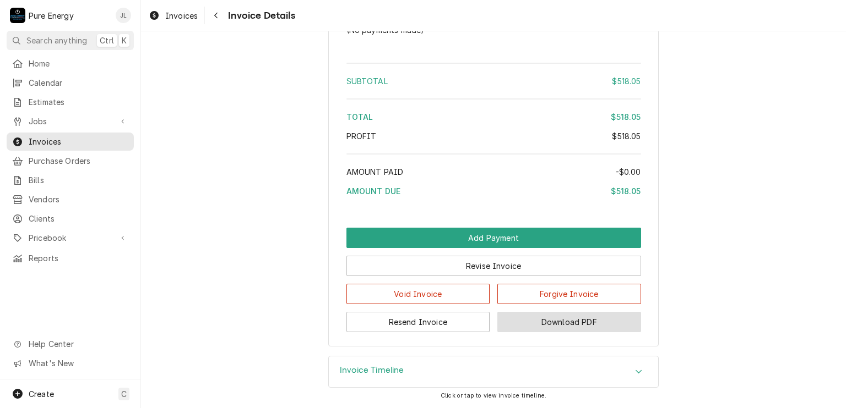
click at [544, 324] on button "Download PDF" at bounding box center [569, 322] width 144 height 20
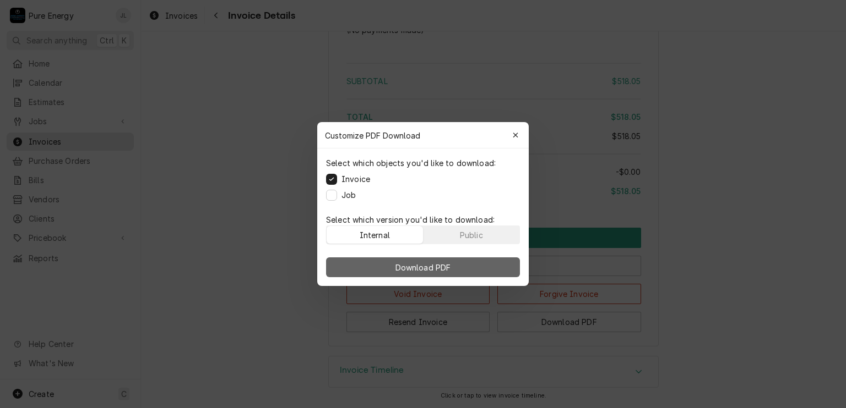
click at [428, 267] on span "Download PDF" at bounding box center [423, 268] width 60 height 12
